Goal: Find specific page/section: Find specific page/section

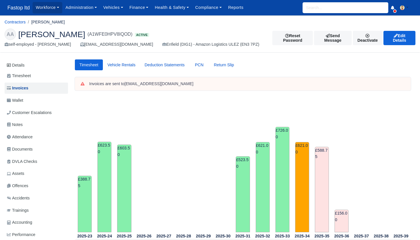
scroll to position [0, 0]
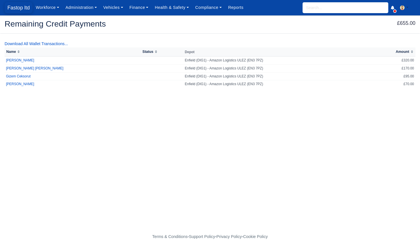
click at [17, 9] on span "Fastop ltd" at bounding box center [19, 7] width 28 height 11
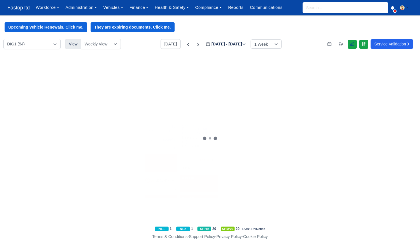
click at [350, 44] on icon at bounding box center [351, 43] width 3 height 3
click at [311, 14] on div "Workforce Manpower Expiring Documents Leave Requests Daily Attendance Daily Tim…" at bounding box center [224, 7] width 383 height 15
click at [312, 10] on input "search" at bounding box center [345, 7] width 86 height 11
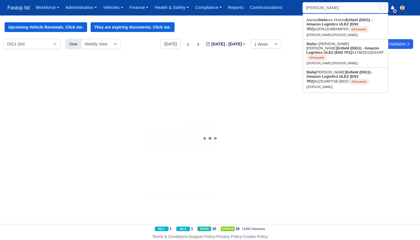
type input "stefani"
type input "stefania"
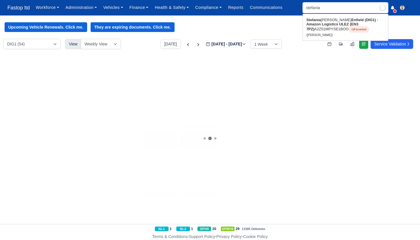
type input "stefania Mirela Bodea"
click at [315, 31] on link "Stefania Mirela Bodea Enfield (DIG1) - Amazon Logistics ULEZ (EN3 7PZ) A2Z51MPY…" at bounding box center [345, 27] width 85 height 24
type input "[PERSON_NAME]"
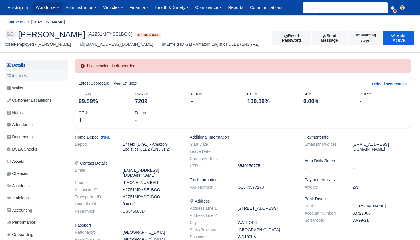
click at [26, 76] on span "Invoices" at bounding box center [17, 76] width 20 height 7
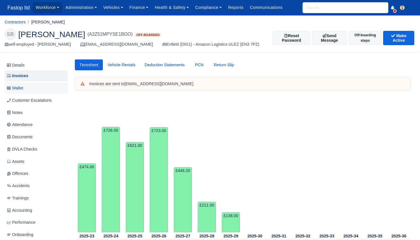
click at [22, 90] on span "Wallet" at bounding box center [15, 88] width 16 height 7
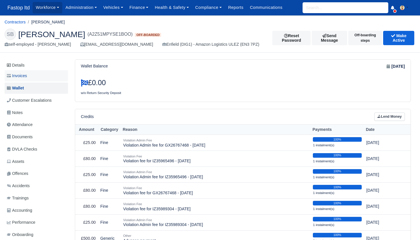
click at [19, 76] on span "Invoices" at bounding box center [17, 76] width 20 height 7
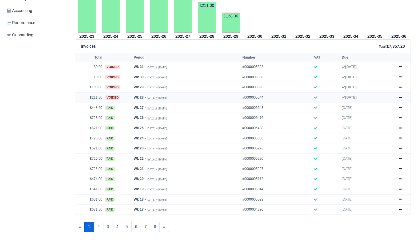
scroll to position [200, 0]
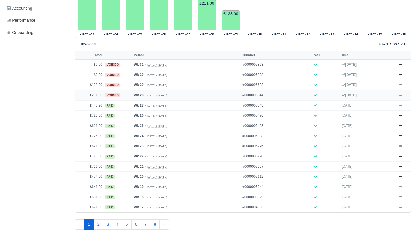
click at [401, 97] on icon at bounding box center [400, 94] width 3 height 3
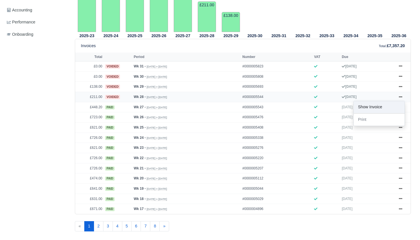
scroll to position [200, 0]
click at [384, 113] on link "Show Invoice" at bounding box center [379, 107] width 51 height 12
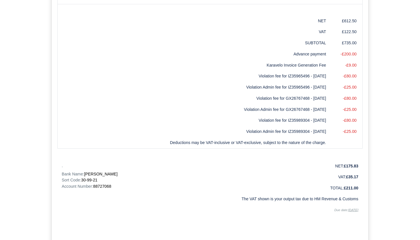
scroll to position [432, 0]
